Goal: Transaction & Acquisition: Purchase product/service

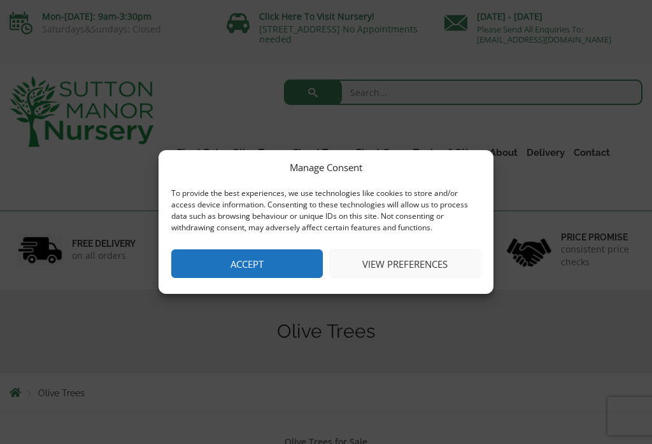
click at [393, 263] on button "View preferences" at bounding box center [404, 263] width 151 height 29
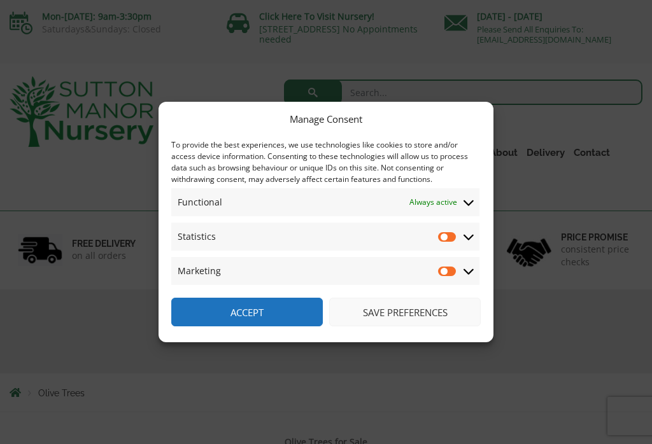
click at [471, 237] on icon at bounding box center [468, 238] width 10 height 6
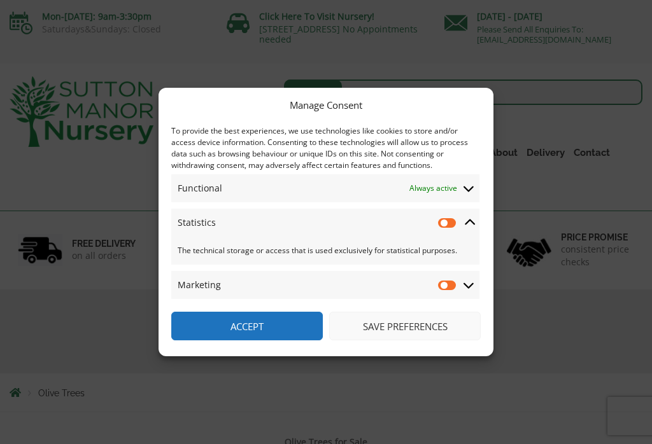
click at [471, 219] on icon at bounding box center [469, 222] width 10 height 11
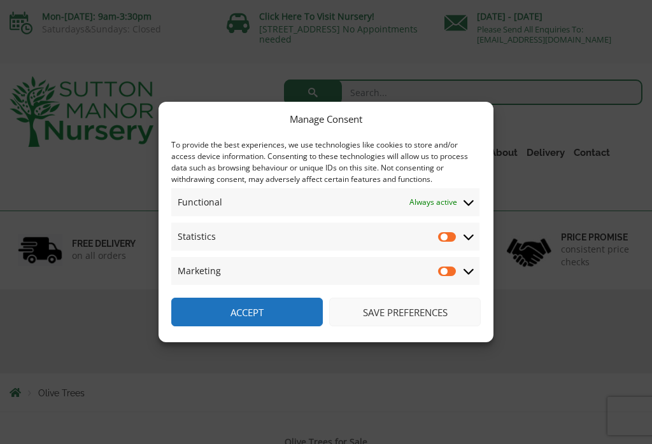
click at [405, 309] on button "Save preferences" at bounding box center [404, 312] width 151 height 29
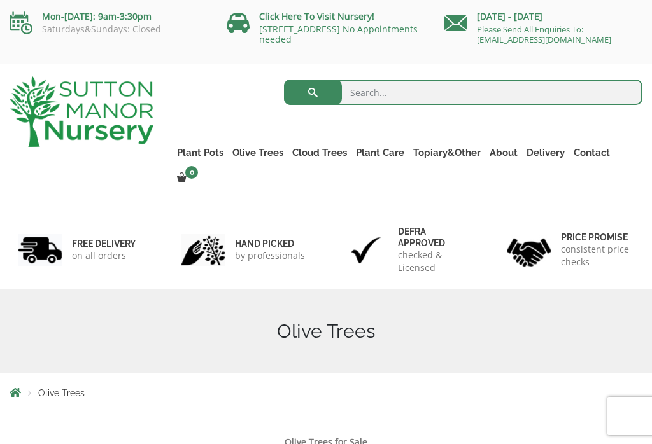
click at [0, 0] on link "Gnarled Olive Trees (Bella Range)" at bounding box center [0, 0] width 0 height 0
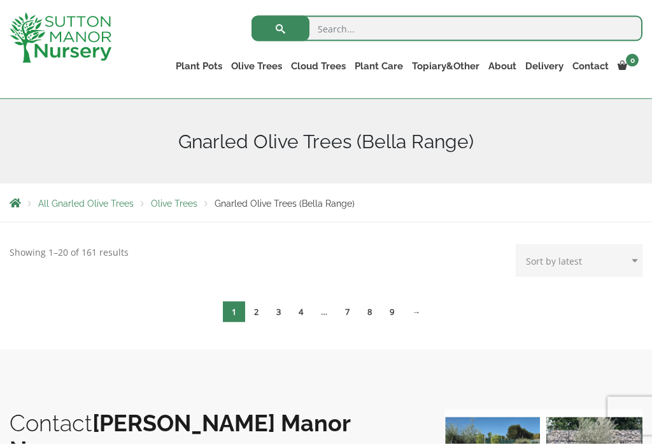
scroll to position [154, 0]
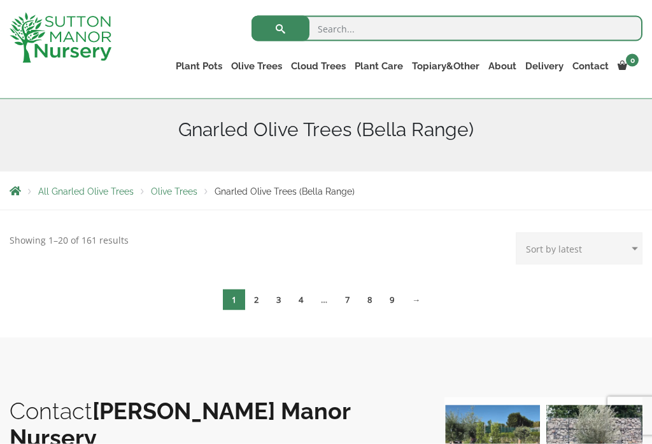
click at [255, 308] on link "2" at bounding box center [256, 299] width 22 height 21
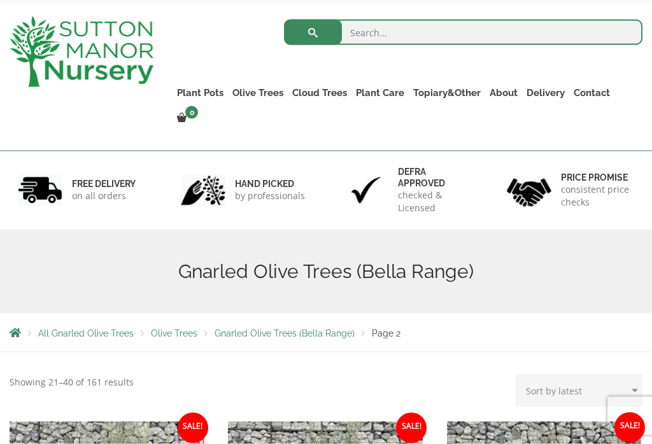
scroll to position [60, 0]
click at [0, 0] on link "Gnarled Olive Trees (Grande Range)" at bounding box center [0, 0] width 0 height 0
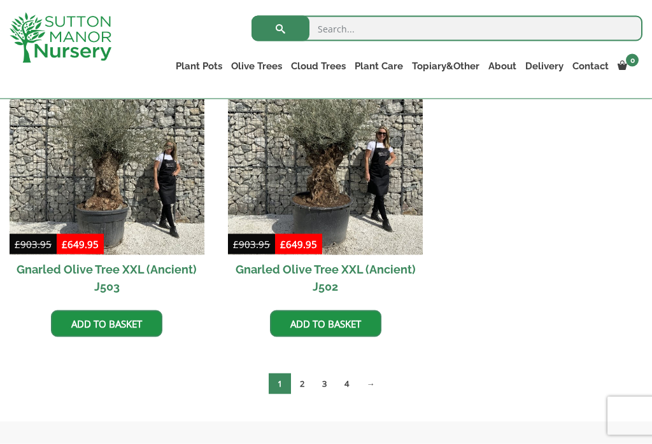
scroll to position [1891, 0]
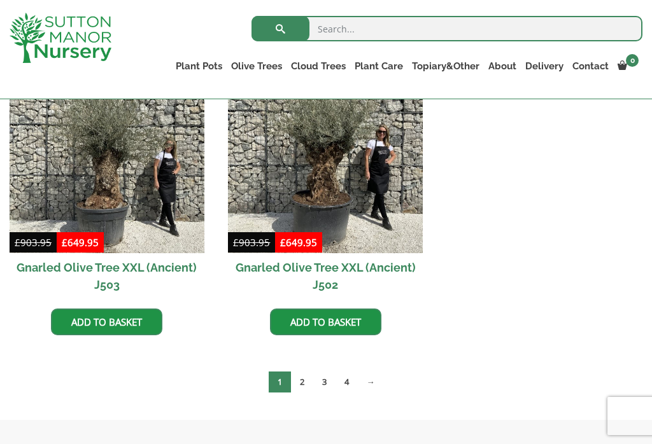
click at [305, 387] on link "2" at bounding box center [302, 382] width 22 height 21
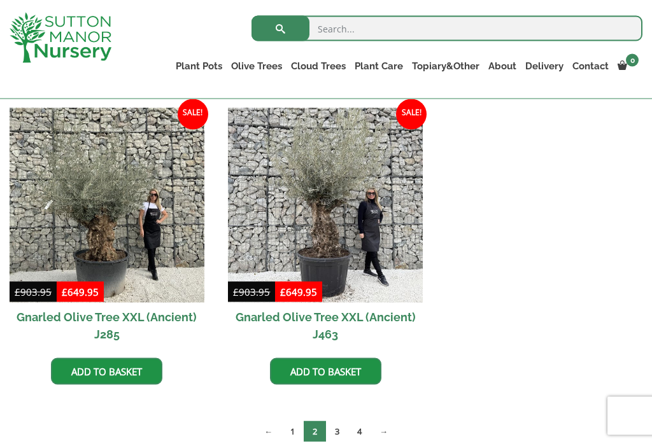
scroll to position [1539, 0]
click at [339, 436] on link "3" at bounding box center [337, 431] width 22 height 21
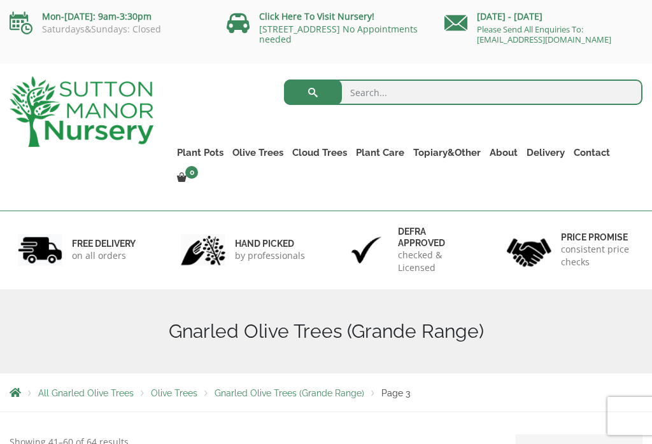
click at [0, 0] on link "Plateau Olive Trees (Mesa Range)" at bounding box center [0, 0] width 0 height 0
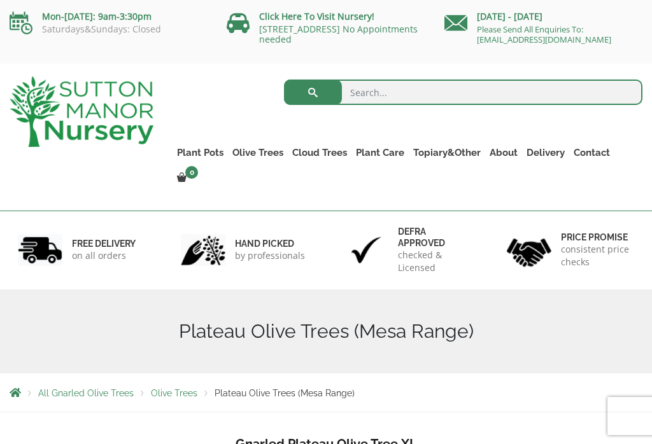
click at [0, 0] on link "Multi Stem Olives (Arcadia Range)" at bounding box center [0, 0] width 0 height 0
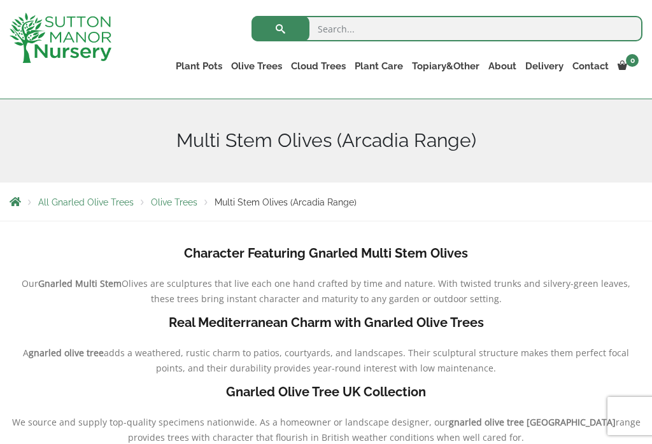
scroll to position [138, 0]
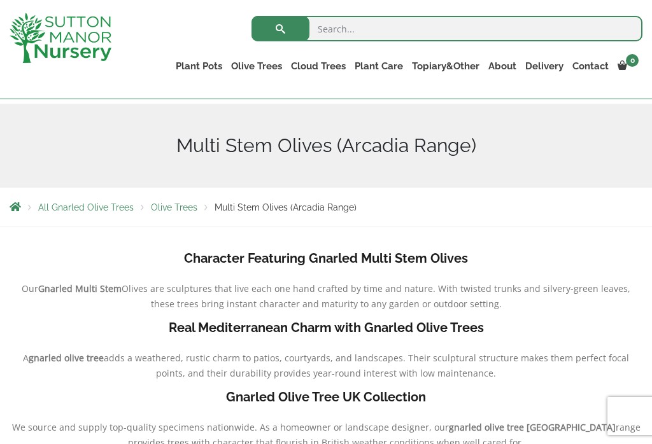
click at [0, 0] on link "Gnarled Olive Trees (Bella Range)" at bounding box center [0, 0] width 0 height 0
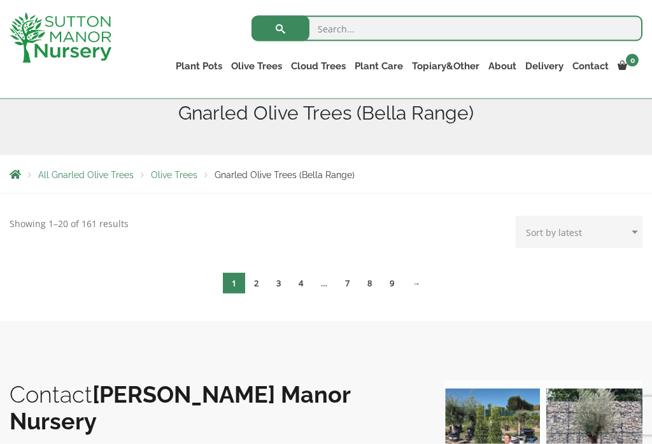
scroll to position [171, 0]
click at [256, 285] on link "2" at bounding box center [256, 283] width 22 height 21
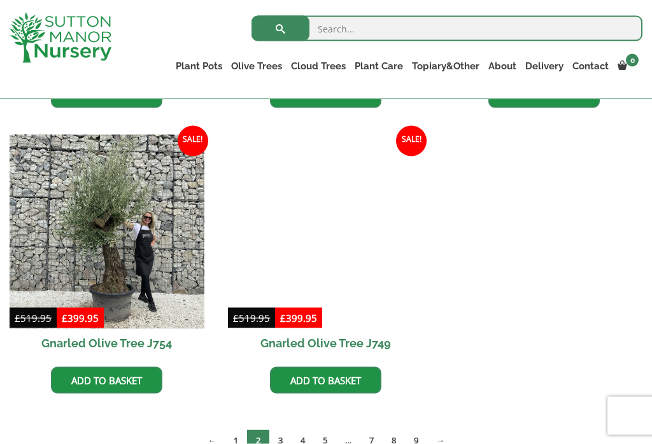
scroll to position [586, 0]
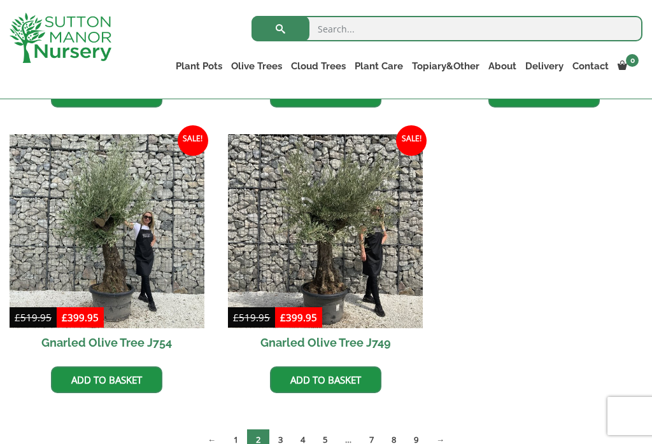
click at [363, 256] on img at bounding box center [325, 231] width 195 height 195
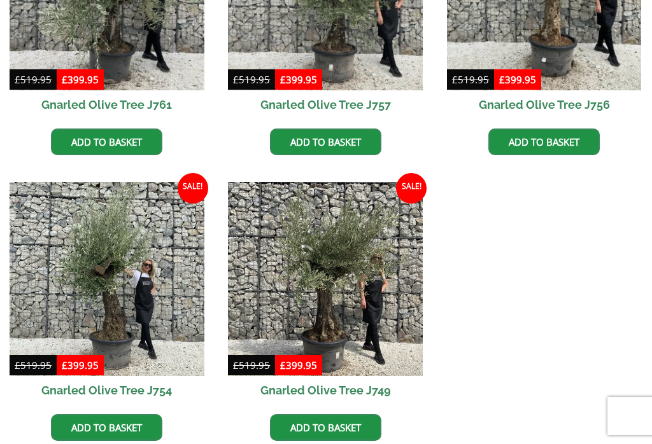
scroll to position [606, 0]
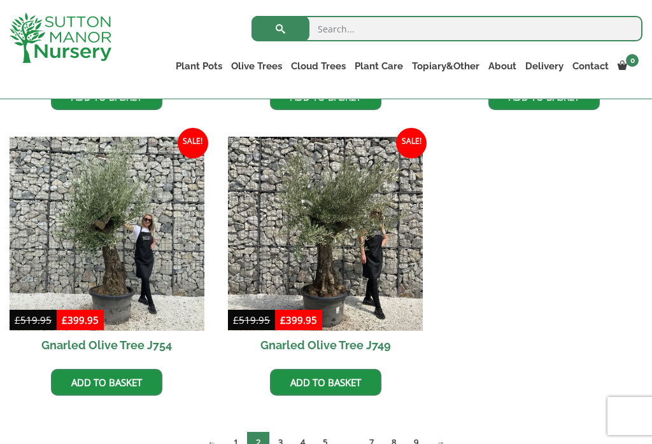
click at [160, 262] on img at bounding box center [107, 234] width 195 height 195
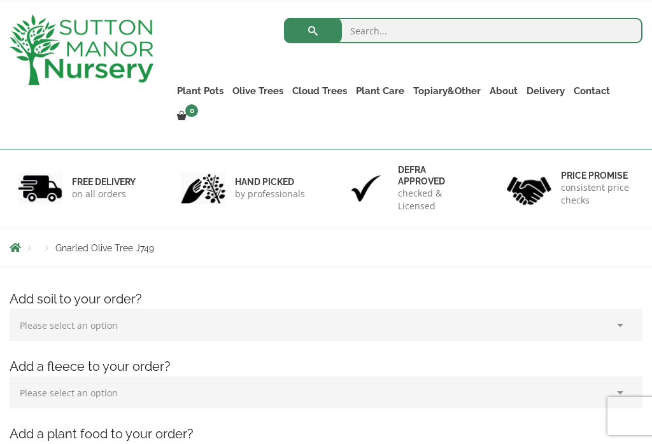
scroll to position [55, 0]
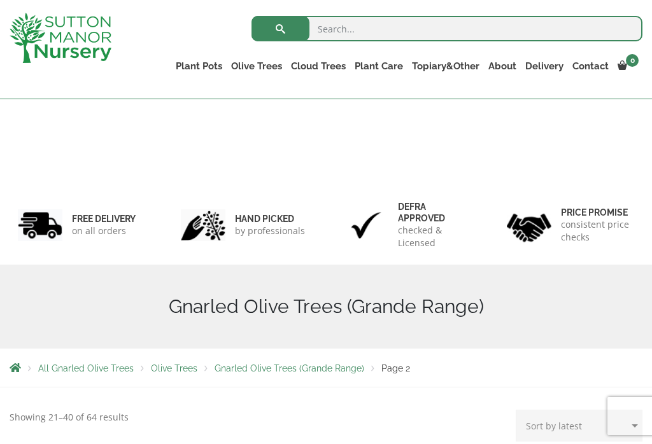
scroll to position [1559, 0]
